Goal: Information Seeking & Learning: Learn about a topic

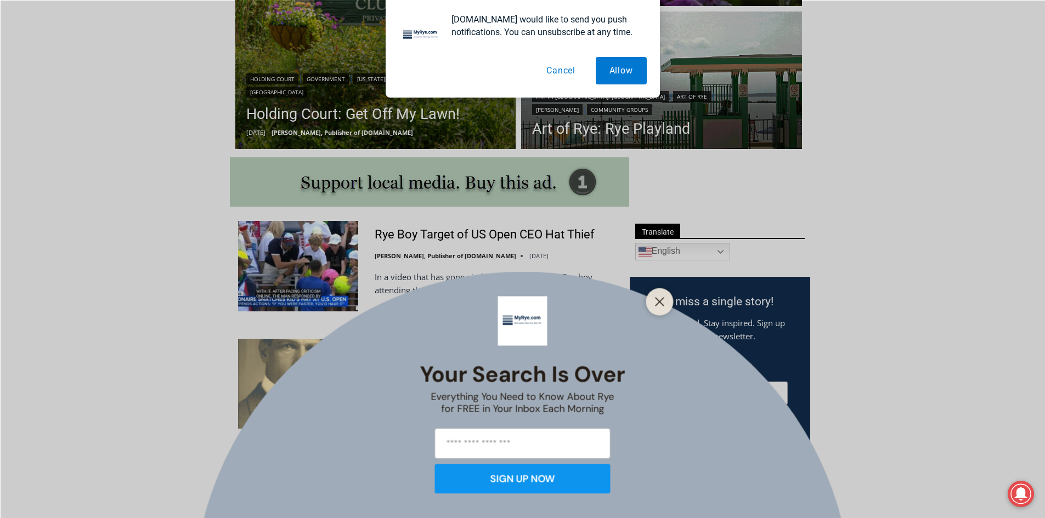
scroll to position [439, 0]
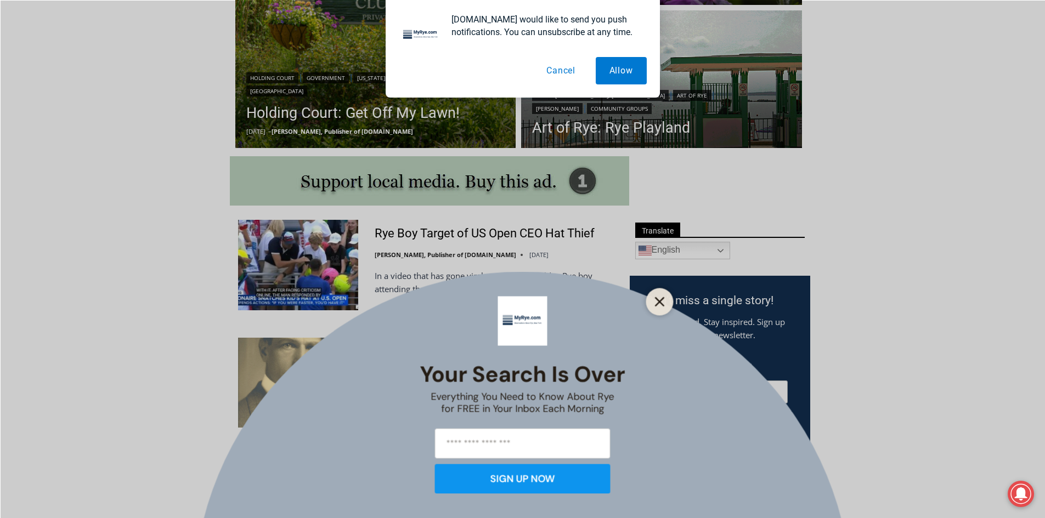
click at [664, 297] on icon "Close" at bounding box center [660, 302] width 10 height 10
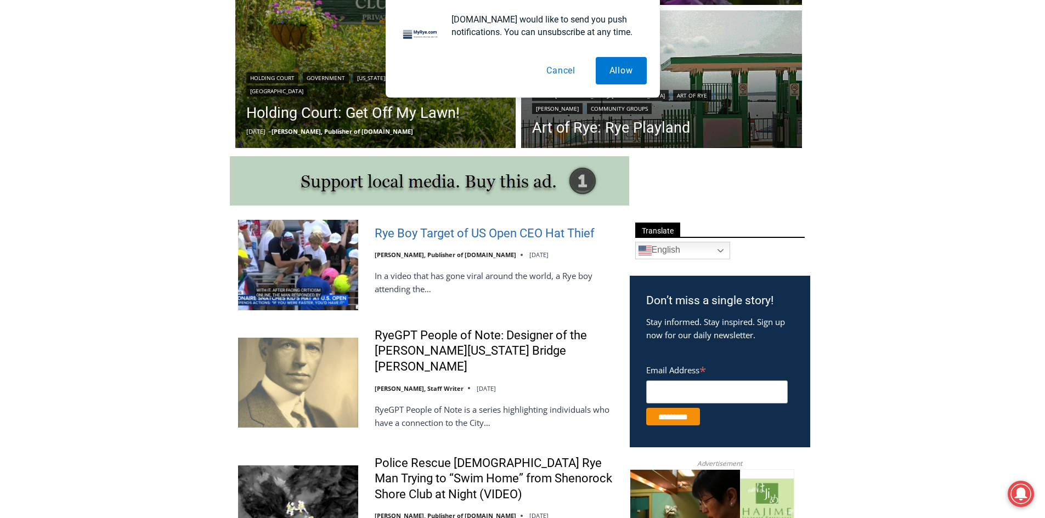
click at [444, 238] on link "Rye Boy Target of US Open CEO Hat Thief" at bounding box center [485, 234] width 220 height 16
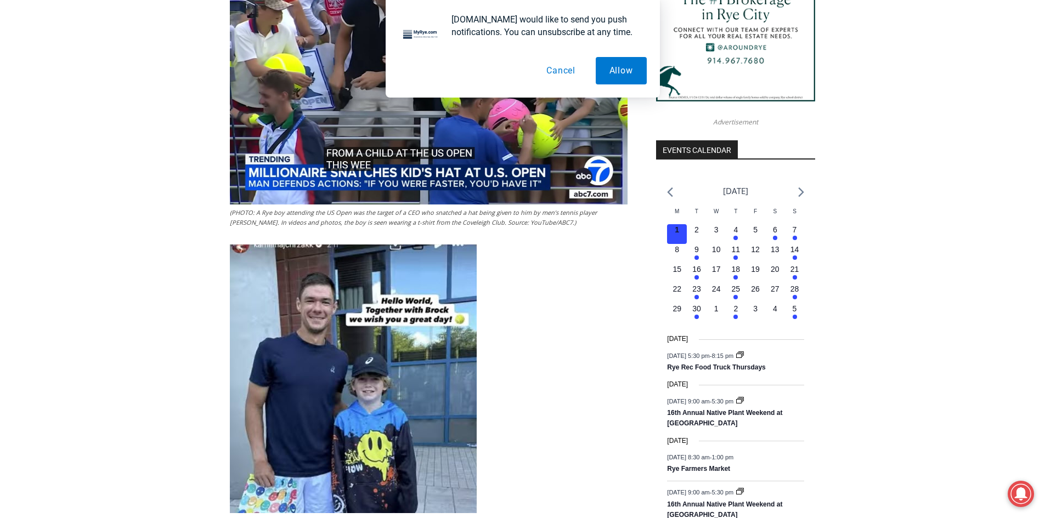
scroll to position [1097, 0]
click at [554, 72] on button "Cancel" at bounding box center [560, 70] width 56 height 27
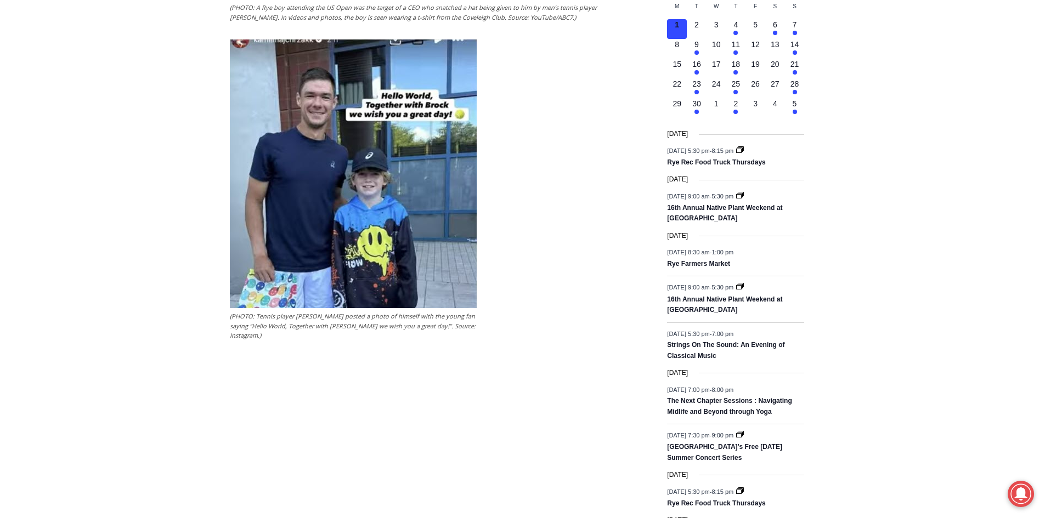
scroll to position [1316, 0]
